Goal: Find specific page/section: Find specific page/section

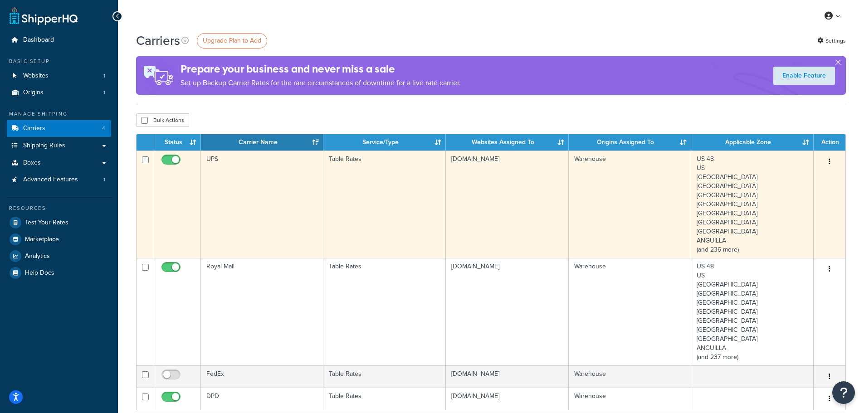
click at [266, 191] on td "UPS" at bounding box center [262, 204] width 122 height 107
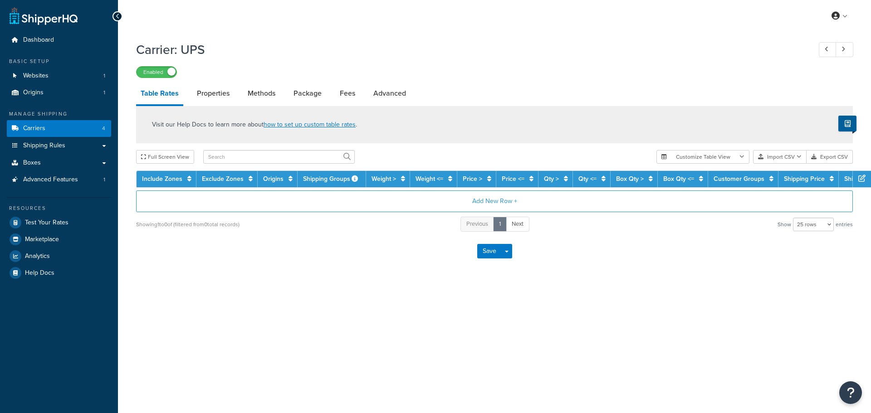
select select "25"
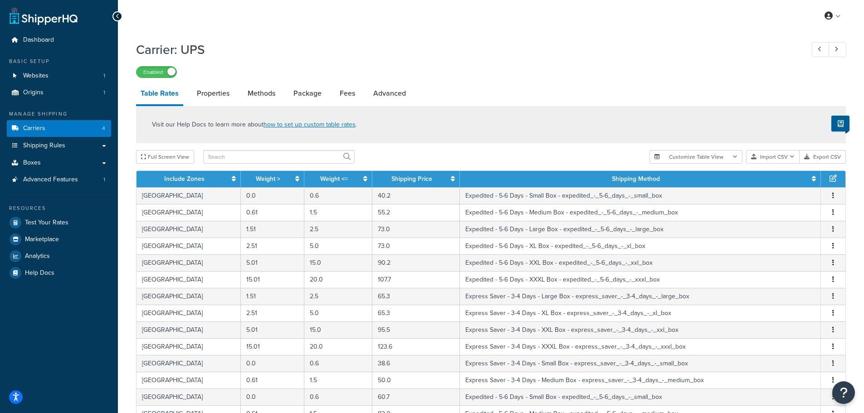
click at [268, 172] on th "Weight >" at bounding box center [272, 179] width 63 height 16
click at [266, 163] on input "text" at bounding box center [278, 157] width 151 height 14
type input "indi"
